Goal: Communication & Community: Answer question/provide support

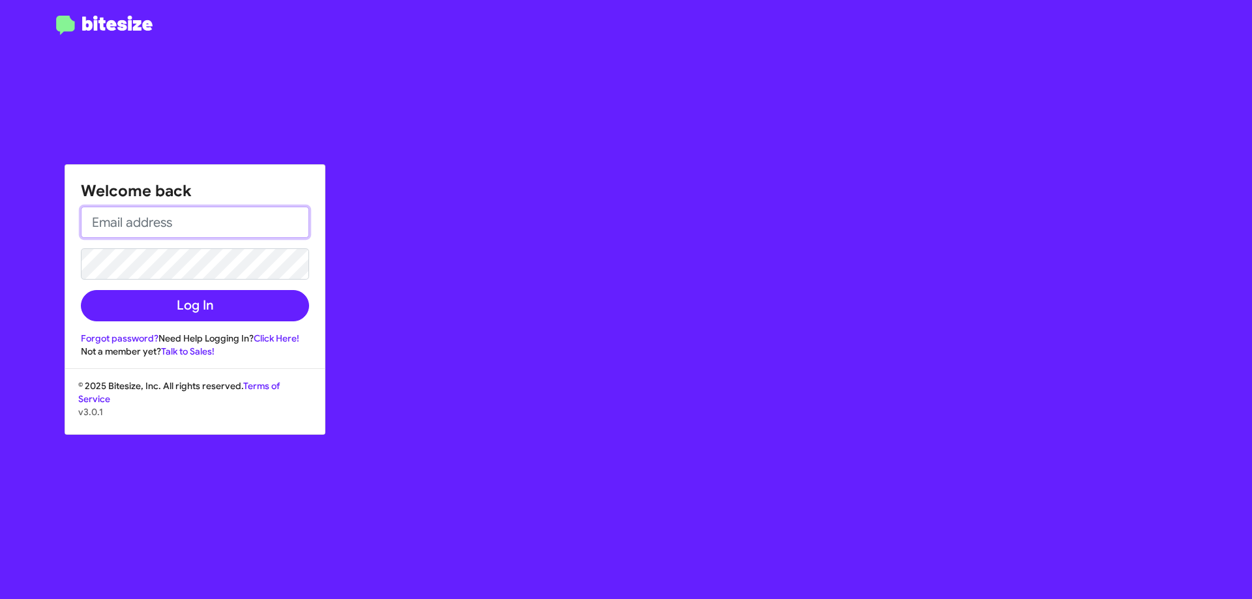
click at [215, 224] on input "email" at bounding box center [195, 222] width 228 height 31
type input "[EMAIL_ADDRESS][DOMAIN_NAME]"
click at [81, 290] on button "Log In" at bounding box center [195, 305] width 228 height 31
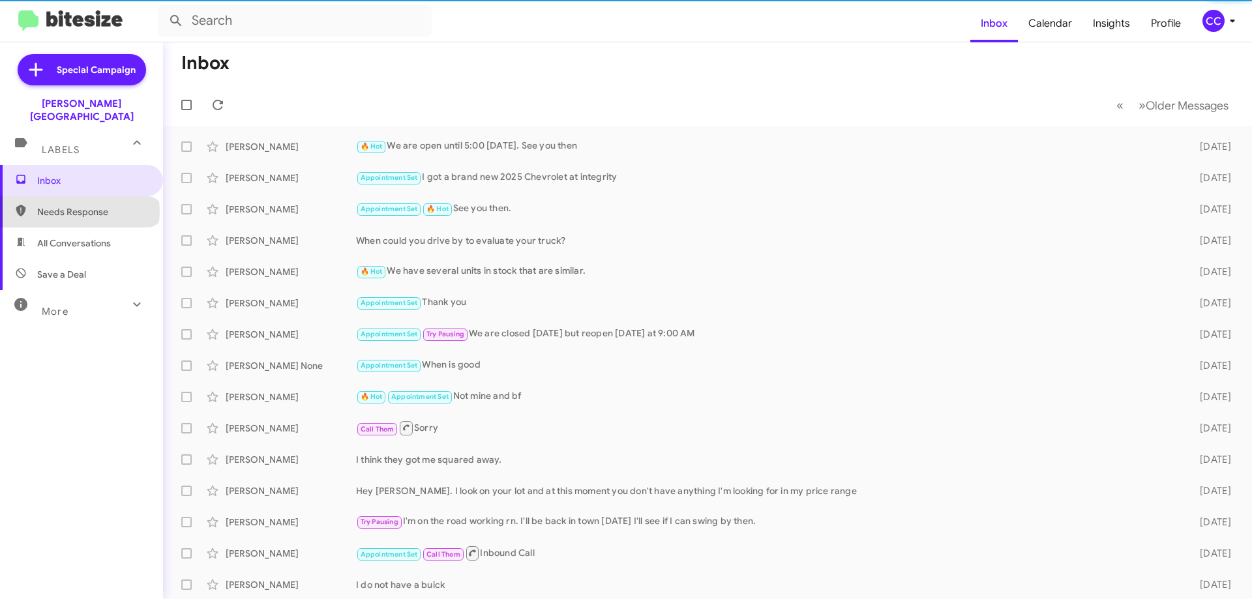
click at [79, 205] on span "Needs Response" at bounding box center [92, 211] width 111 height 13
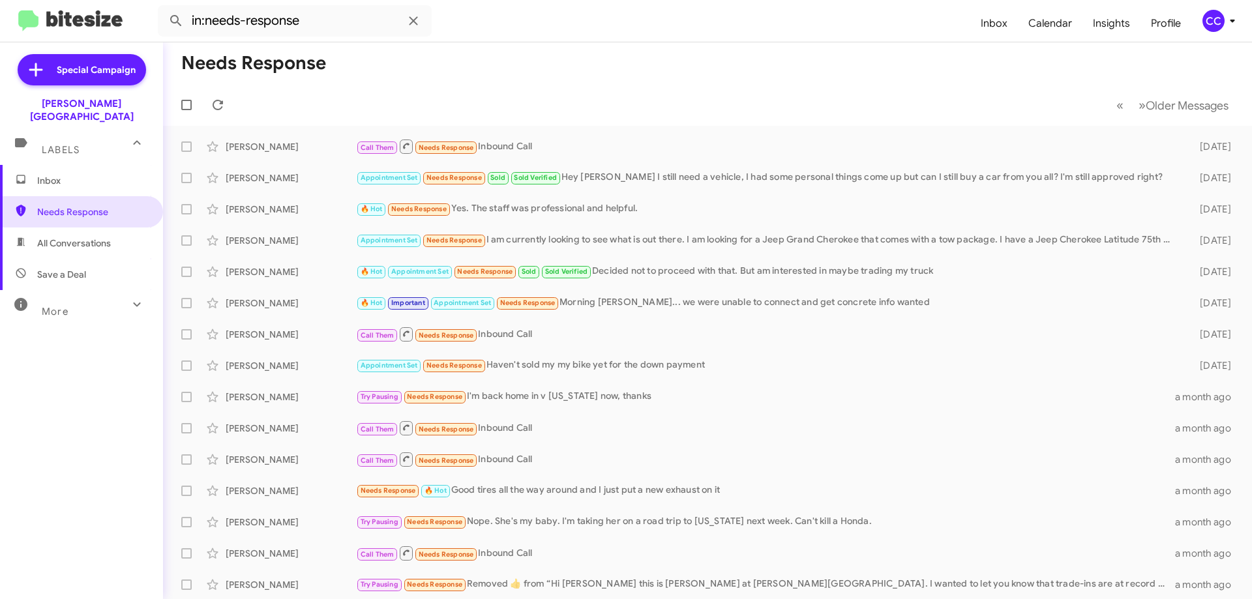
click at [80, 237] on span "All Conversations" at bounding box center [74, 243] width 74 height 13
type input "in:all-conversations"
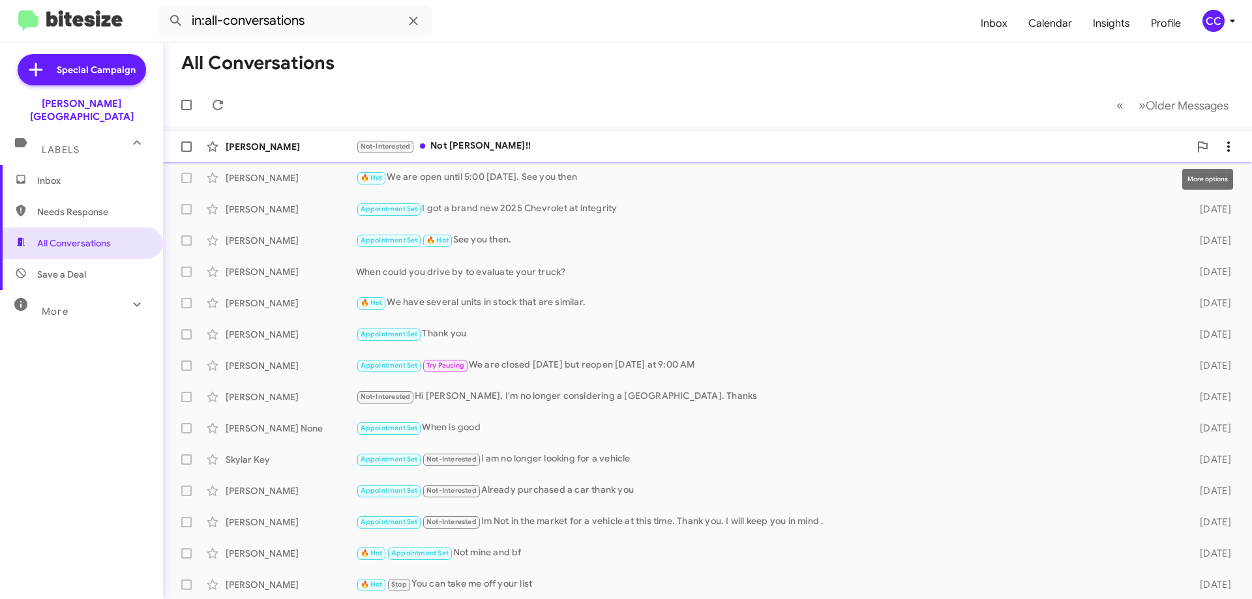
click at [1222, 142] on icon at bounding box center [1229, 147] width 16 height 16
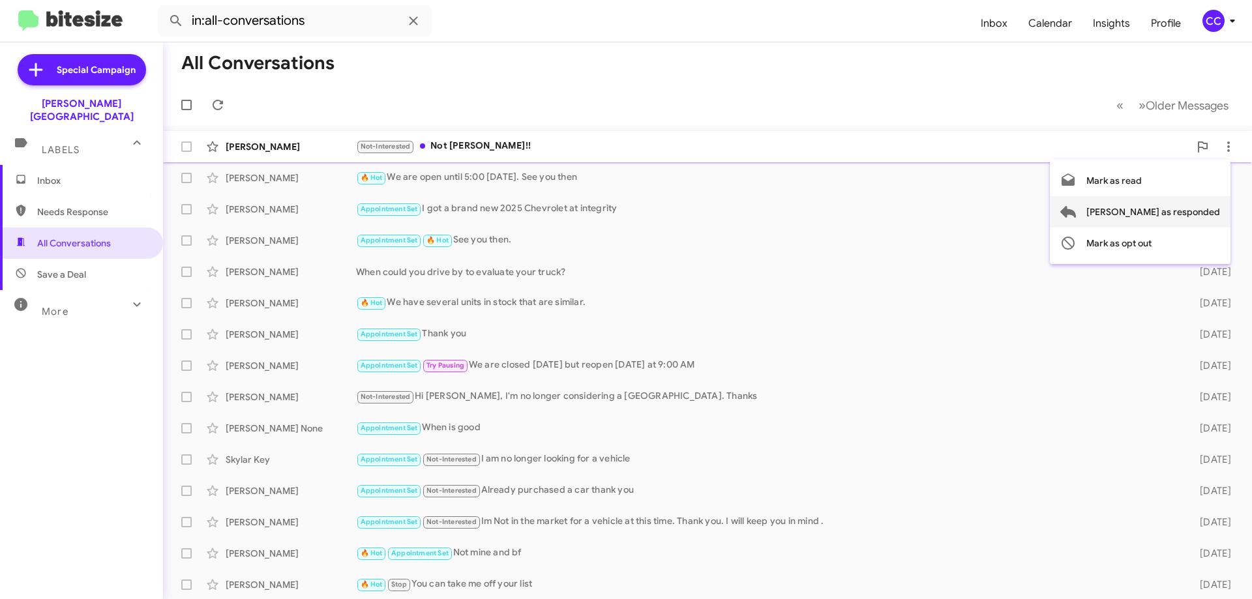
click at [1176, 215] on span "[PERSON_NAME] as responded" at bounding box center [1153, 211] width 134 height 31
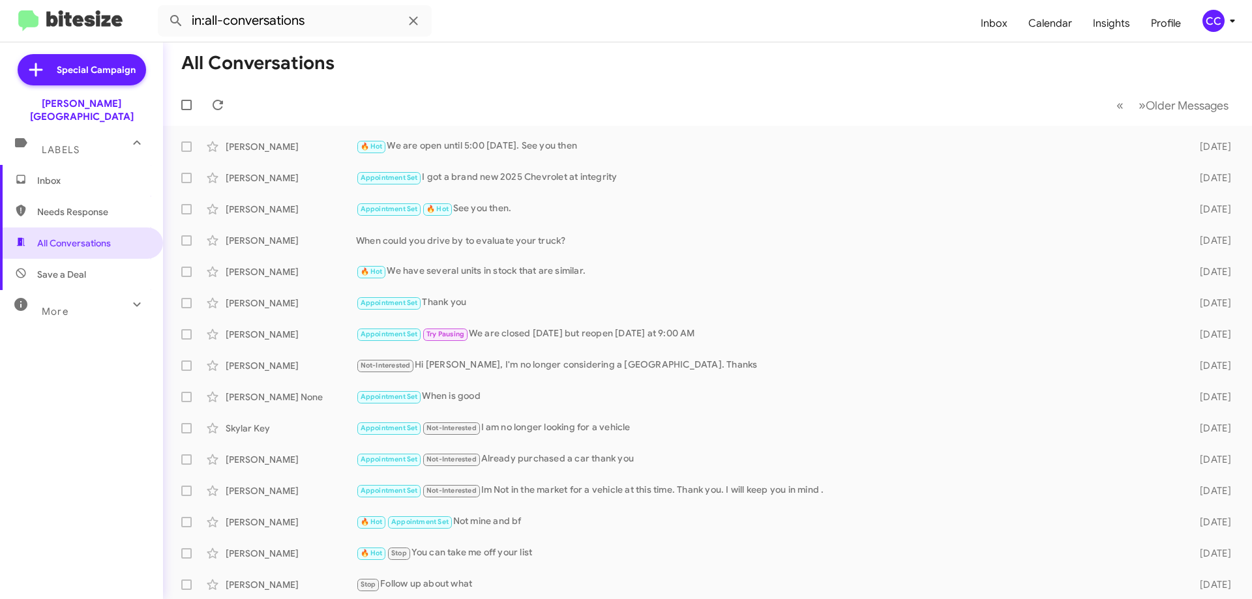
drag, startPoint x: 57, startPoint y: 171, endPoint x: 83, endPoint y: 155, distance: 30.8
click at [57, 174] on span "Inbox" at bounding box center [92, 180] width 111 height 13
